Goal: Information Seeking & Learning: Understand process/instructions

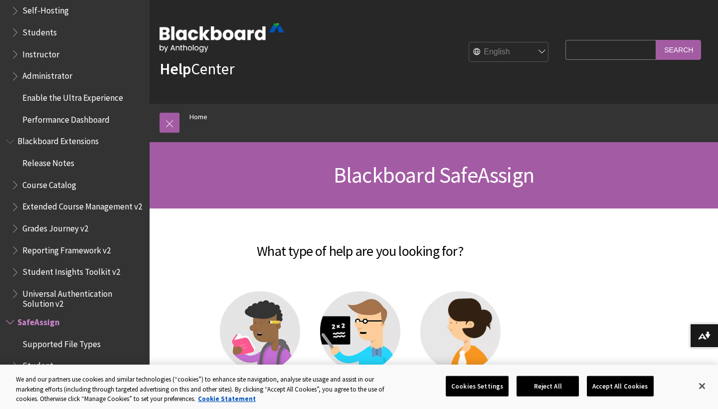
click at [14, 24] on span "Book outline for Blackboard Learn Help" at bounding box center [16, 30] width 10 height 12
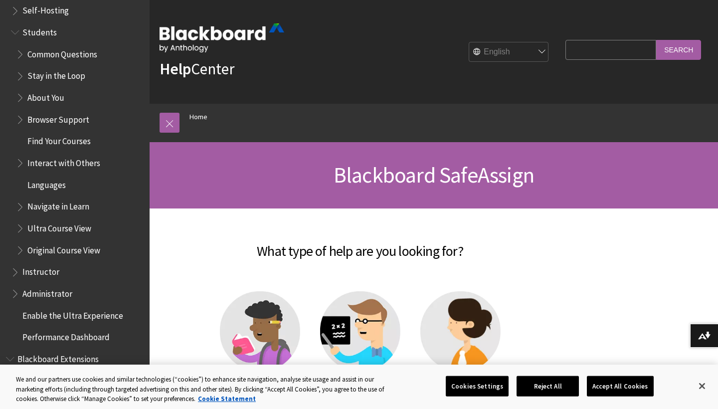
click at [49, 24] on span "Students" at bounding box center [39, 30] width 34 height 13
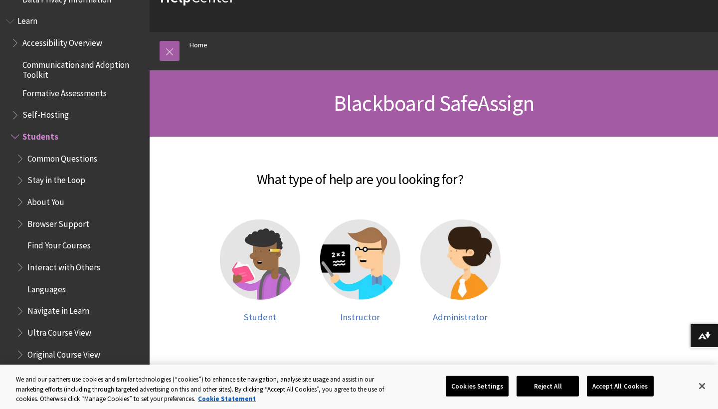
scroll to position [61, 0]
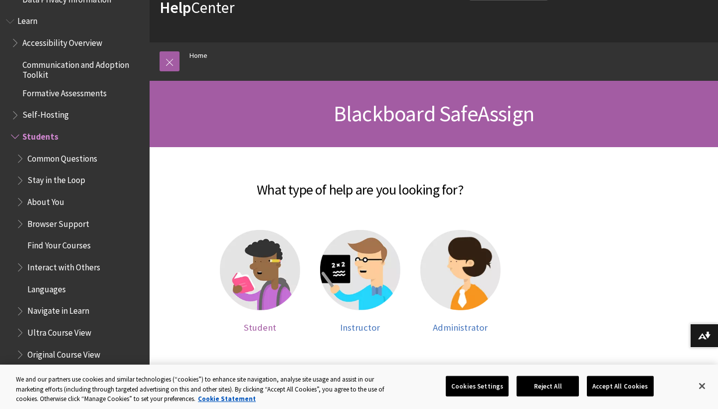
click at [256, 326] on span "Student" at bounding box center [260, 327] width 32 height 11
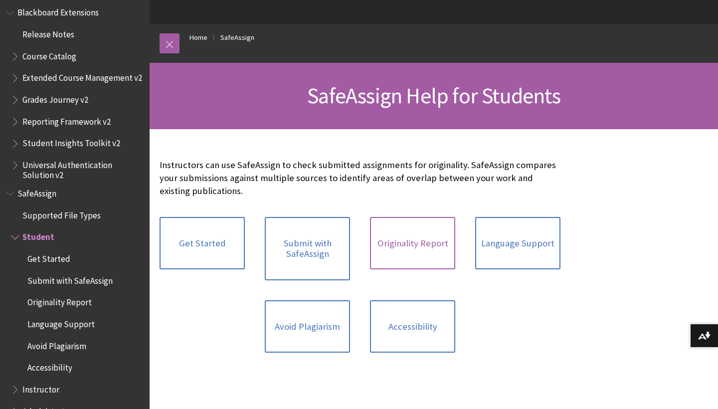
scroll to position [80, 0]
click at [423, 241] on link "Originality Report" at bounding box center [412, 243] width 85 height 53
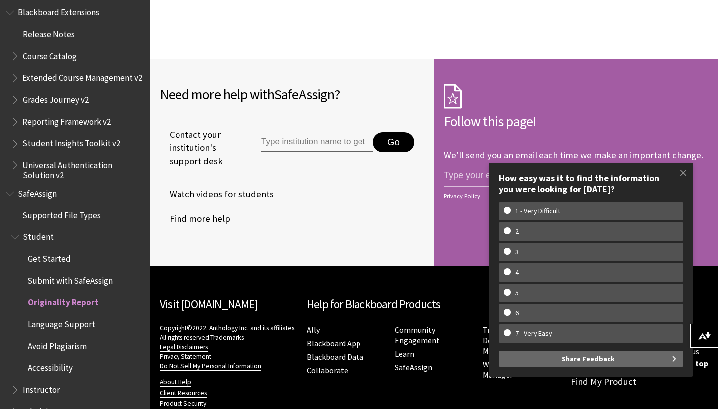
scroll to position [3342, 0]
click at [683, 176] on span at bounding box center [683, 172] width 21 height 21
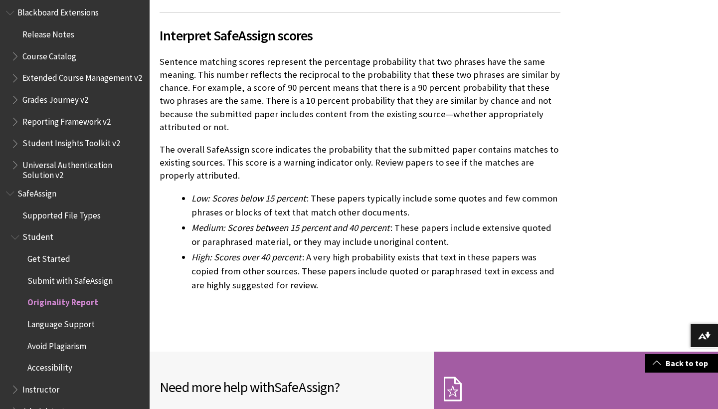
scroll to position [3036, 0]
